Goal: Task Accomplishment & Management: Use online tool/utility

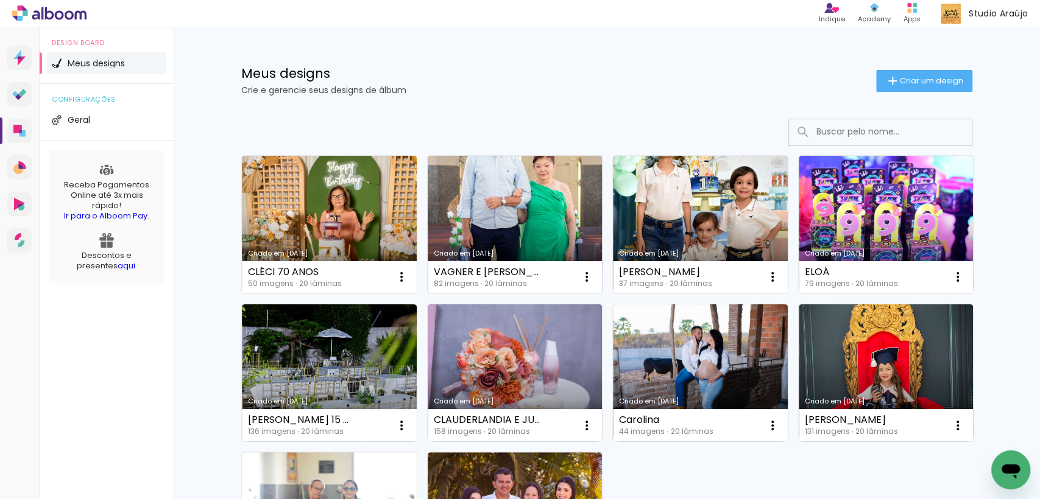
click at [536, 205] on link "Criado em [DATE]" at bounding box center [515, 225] width 175 height 138
